Goal: Task Accomplishment & Management: Complete application form

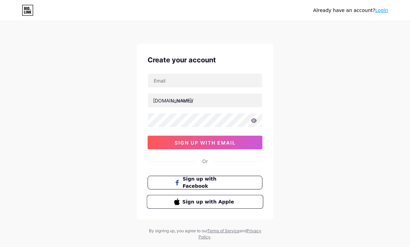
click at [194, 204] on span "Sign up with Apple" at bounding box center [210, 201] width 54 height 7
click at [169, 82] on input "text" at bounding box center [205, 81] width 114 height 14
type input "[EMAIL_ADDRESS][DOMAIN_NAME]"
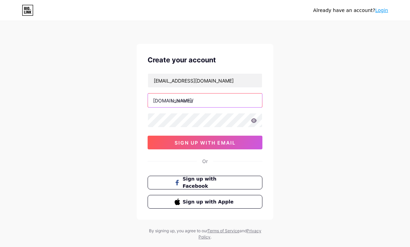
click at [208, 105] on input "text" at bounding box center [205, 100] width 114 height 14
type input "ayushtiwari"
click at [255, 122] on icon at bounding box center [254, 120] width 6 height 4
click at [255, 121] on icon at bounding box center [254, 120] width 6 height 5
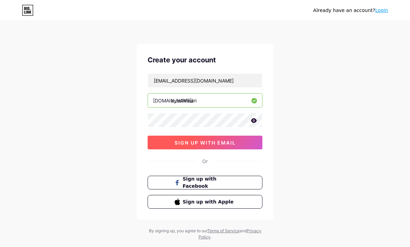
click at [238, 144] on button "sign up with email" at bounding box center [205, 142] width 115 height 14
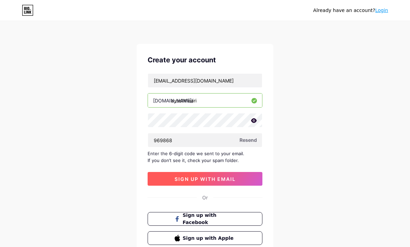
type input "969868"
click at [169, 176] on button "sign up with email" at bounding box center [205, 179] width 115 height 14
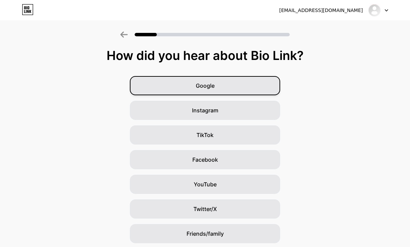
scroll to position [48, 0]
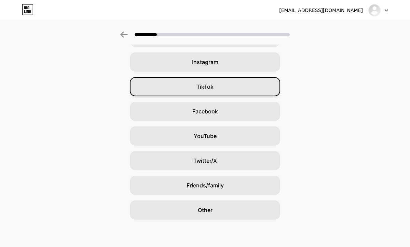
click at [200, 90] on span "TikTok" at bounding box center [205, 86] width 17 height 8
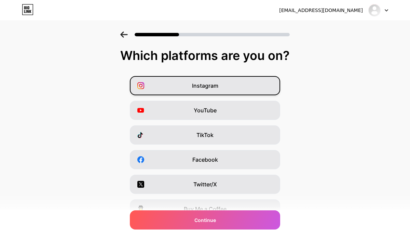
click at [211, 82] on span "Instagram" at bounding box center [205, 85] width 26 height 8
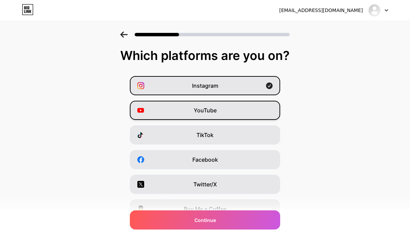
click at [211, 108] on span "YouTube" at bounding box center [205, 110] width 23 height 8
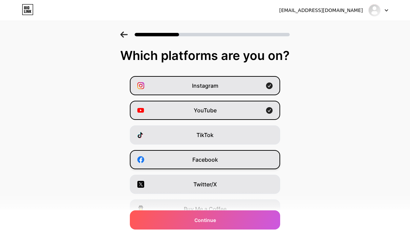
click at [214, 155] on span "Facebook" at bounding box center [205, 159] width 26 height 8
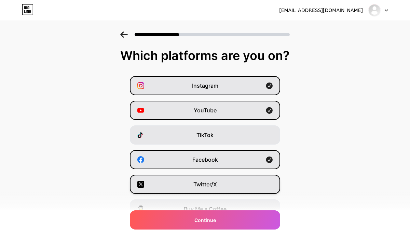
click at [212, 179] on div "Twitter/X" at bounding box center [205, 183] width 150 height 19
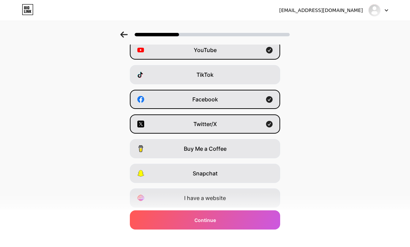
scroll to position [74, 0]
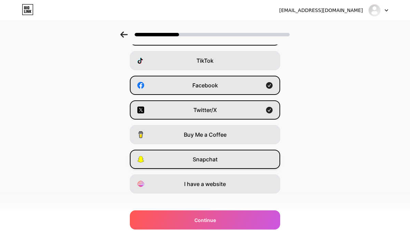
click at [220, 152] on div "Snapchat" at bounding box center [205, 158] width 150 height 19
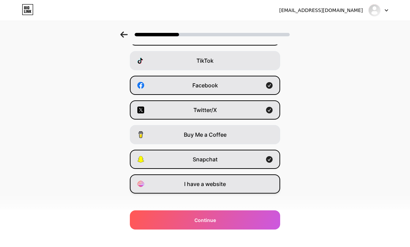
click at [223, 190] on div "I have a website" at bounding box center [205, 183] width 150 height 19
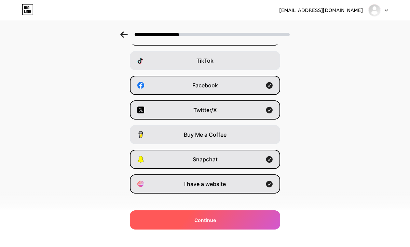
click at [228, 221] on div "Continue" at bounding box center [205, 219] width 150 height 19
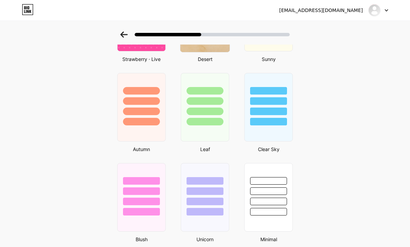
scroll to position [435, 0]
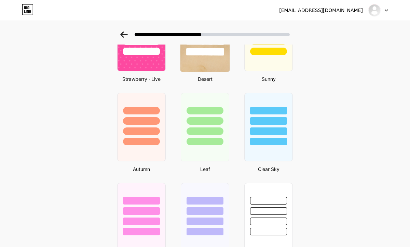
click at [214, 154] on div at bounding box center [205, 127] width 49 height 68
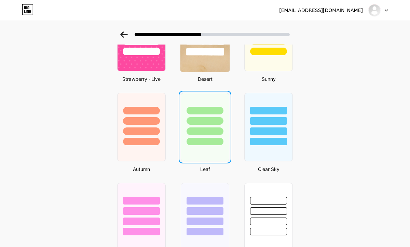
scroll to position [0, 0]
